Goal: Entertainment & Leisure: Consume media (video, audio)

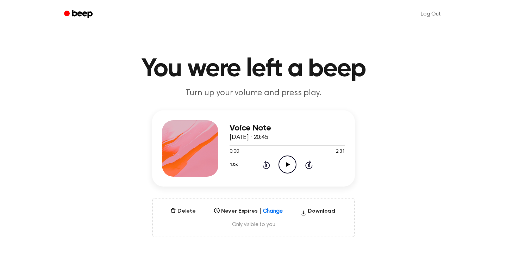
click at [287, 167] on icon "Play Audio" at bounding box center [288, 164] width 18 height 18
click at [288, 161] on icon "Pause Audio" at bounding box center [288, 164] width 18 height 18
click at [288, 168] on icon "Play Audio" at bounding box center [288, 164] width 18 height 18
click at [310, 163] on icon at bounding box center [308, 164] width 7 height 8
click at [294, 167] on icon "Pause Audio" at bounding box center [288, 164] width 18 height 18
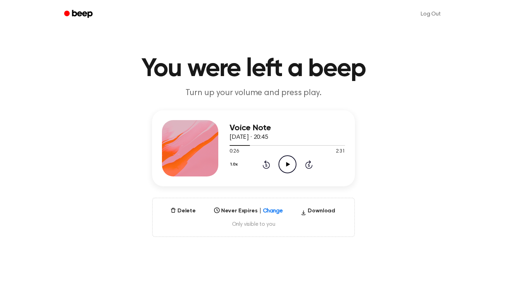
click at [287, 163] on icon at bounding box center [288, 164] width 4 height 5
click at [309, 165] on icon at bounding box center [309, 165] width 2 height 3
